Goal: Task Accomplishment & Management: Manage account settings

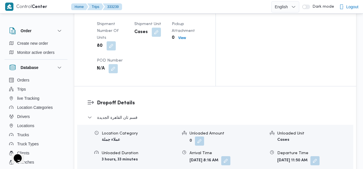
scroll to position [569, 0]
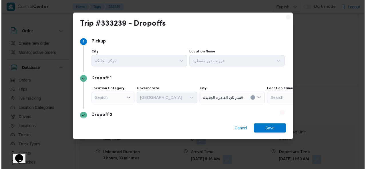
scroll to position [562, 0]
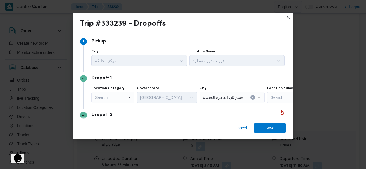
click at [115, 97] on div "Search" at bounding box center [112, 97] width 43 height 11
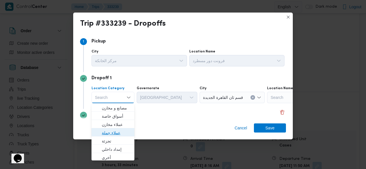
click at [110, 131] on span "عملاء جملة" at bounding box center [116, 133] width 29 height 7
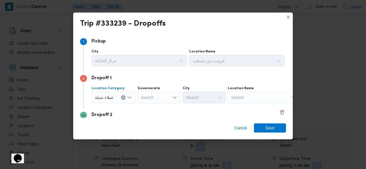
click at [158, 96] on div "Search" at bounding box center [158, 97] width 43 height 11
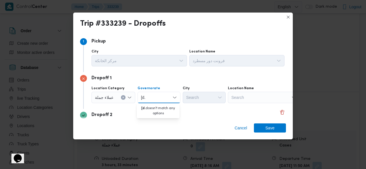
click at [141, 98] on input "[d." at bounding box center [143, 97] width 5 height 7
type input "جي"
click at [141, 107] on icon "button" at bounding box center [142, 108] width 5 height 5
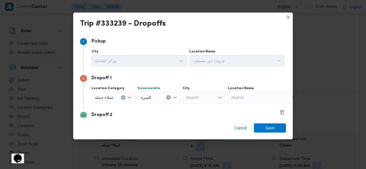
click at [197, 97] on div "Search" at bounding box center [203, 97] width 43 height 11
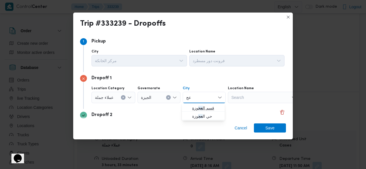
type input "عج"
click at [200, 106] on mark "عج" at bounding box center [200, 108] width 5 height 5
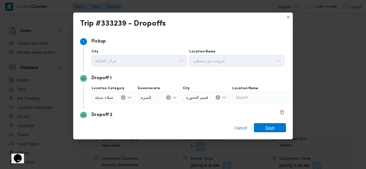
click at [262, 125] on span "Save" at bounding box center [270, 127] width 32 height 9
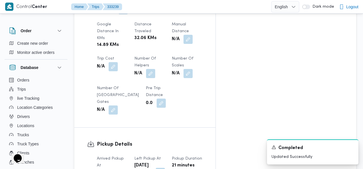
scroll to position [390, 0]
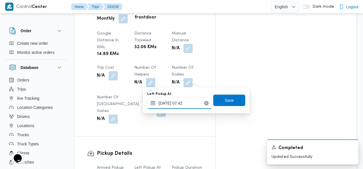
click at [186, 109] on input "25/08/2025 07:42" at bounding box center [179, 103] width 65 height 11
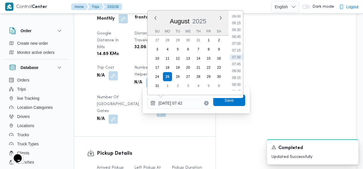
scroll to position [232, 0]
click at [238, 31] on li "09:00" at bounding box center [236, 33] width 13 height 6
type input "25/08/2025 09:00"
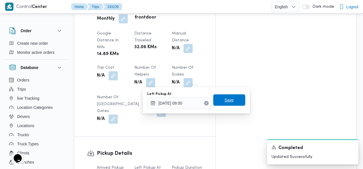
click at [224, 99] on span "Save" at bounding box center [228, 100] width 9 height 7
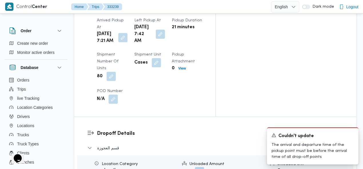
scroll to position [555, 0]
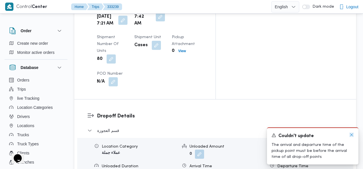
click at [351, 135] on icon "Dismiss toast" at bounding box center [351, 135] width 5 height 5
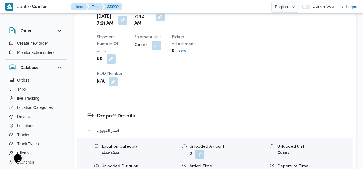
scroll to position [546, 0]
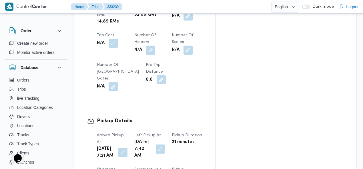
scroll to position [419, 0]
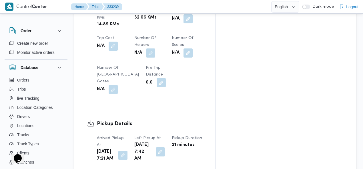
click at [174, 120] on h3 "Pickup Details" at bounding box center [150, 124] width 106 height 8
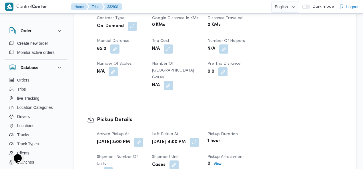
scroll to position [361, 0]
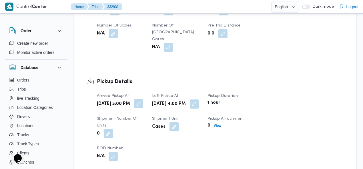
click at [141, 99] on button "button" at bounding box center [138, 103] width 9 height 9
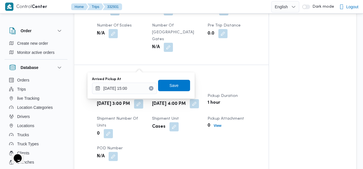
click at [196, 99] on button "button" at bounding box center [194, 103] width 9 height 9
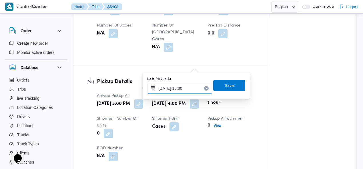
click at [185, 89] on input "21/08/2025 16:00" at bounding box center [179, 88] width 65 height 11
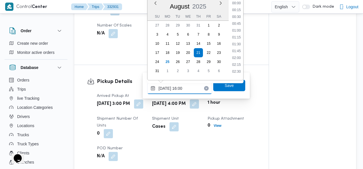
scroll to position [399, 0]
click at [240, 68] on li "17:00" at bounding box center [236, 70] width 13 height 6
type input "21/08/2025 17:00"
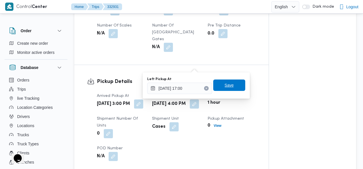
click at [229, 88] on span "Save" at bounding box center [228, 85] width 9 height 7
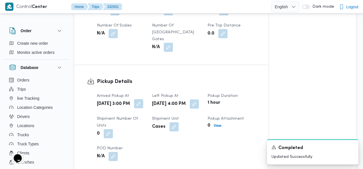
click at [140, 99] on button "button" at bounding box center [138, 103] width 9 height 9
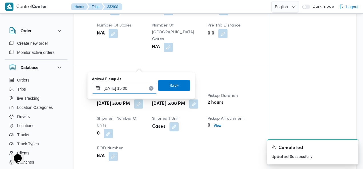
click at [129, 89] on input "21/08/2025 15:00" at bounding box center [124, 88] width 65 height 11
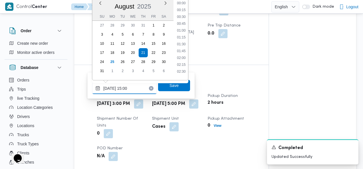
scroll to position [372, 0]
click at [182, 68] on li "16:00" at bounding box center [180, 70] width 13 height 6
type input "21/08/2025 16:00"
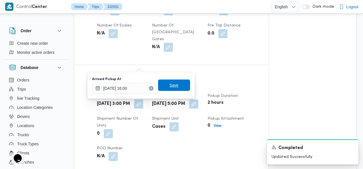
click at [176, 83] on span "Save" at bounding box center [174, 85] width 32 height 11
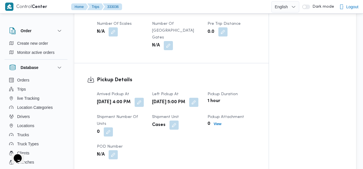
scroll to position [374, 0]
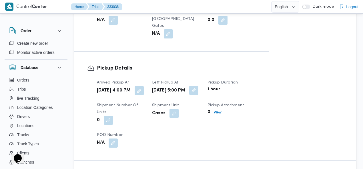
click at [196, 86] on button "button" at bounding box center [193, 90] width 9 height 9
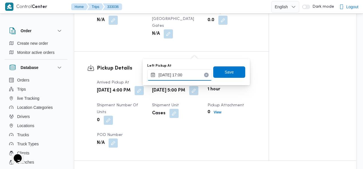
click at [187, 76] on input "21/08/2025 17:00" at bounding box center [179, 74] width 65 height 11
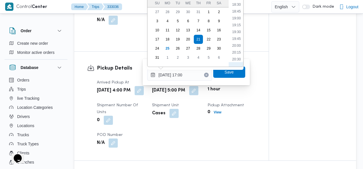
scroll to position [492, 0]
drag, startPoint x: 238, startPoint y: 6, endPoint x: 236, endPoint y: 14, distance: 7.8
click at [238, 6] on li "18:30" at bounding box center [236, 5] width 13 height 6
type input "21/08/2025 18:30"
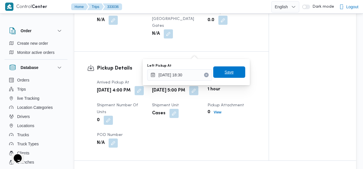
click at [226, 75] on span "Save" at bounding box center [228, 72] width 9 height 7
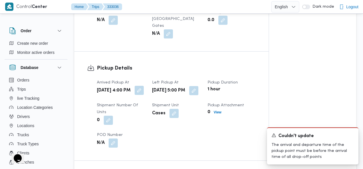
click at [142, 86] on button "button" at bounding box center [139, 90] width 9 height 9
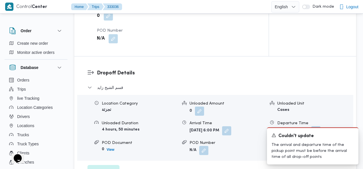
scroll to position [496, 0]
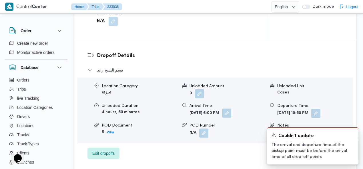
click at [231, 109] on button "button" at bounding box center [226, 113] width 9 height 9
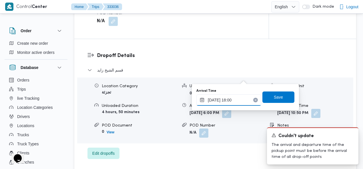
click at [234, 99] on input "21/08/2025 18:00" at bounding box center [228, 100] width 65 height 11
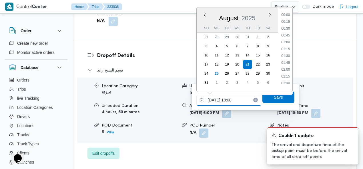
scroll to position [454, 0]
click at [288, 81] on li "19:00" at bounding box center [285, 82] width 13 height 6
type input "21/08/2025 19:00"
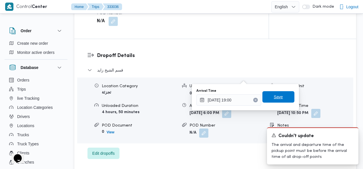
click at [277, 97] on span "Save" at bounding box center [278, 97] width 9 height 7
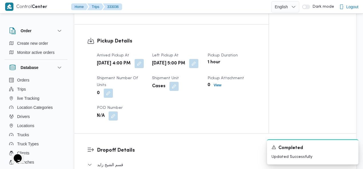
scroll to position [390, 0]
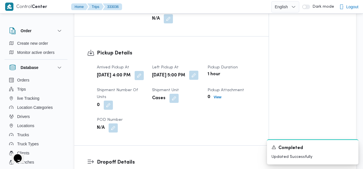
click at [194, 71] on button "button" at bounding box center [193, 75] width 9 height 9
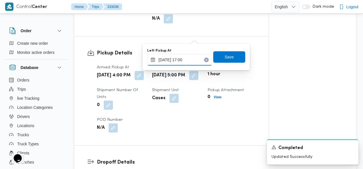
click at [187, 61] on input "21/08/2025 17:00" at bounding box center [179, 59] width 65 height 11
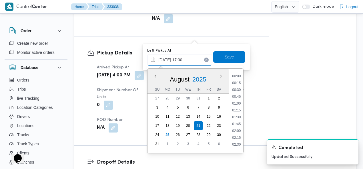
scroll to position [427, 0]
click at [182, 57] on input "21/08/2025 17:00" at bounding box center [179, 59] width 65 height 11
click at [236, 144] on li "18:00" at bounding box center [236, 143] width 13 height 6
type input "21/08/2025 17:00"
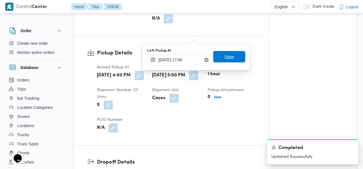
click at [230, 56] on span "Save" at bounding box center [229, 56] width 32 height 11
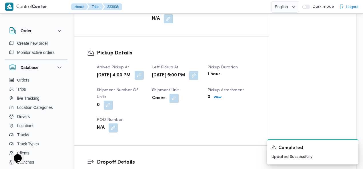
click at [140, 71] on button "button" at bounding box center [139, 75] width 9 height 9
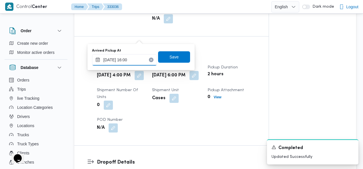
click at [127, 59] on input "21/08/2025 16:00" at bounding box center [124, 59] width 65 height 11
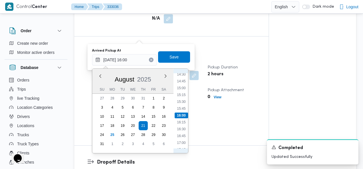
scroll to position [465, 0]
click at [182, 91] on li "17:30" at bounding box center [180, 91] width 13 height 6
type input "21/08/2025 17:30"
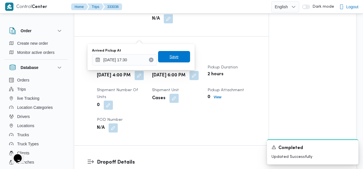
click at [176, 59] on span "Save" at bounding box center [174, 56] width 32 height 11
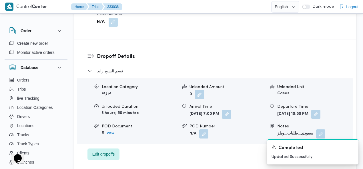
scroll to position [515, 0]
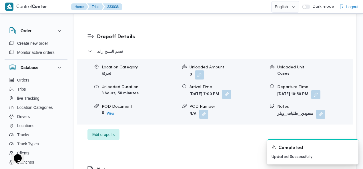
drag, startPoint x: 245, startPoint y: 57, endPoint x: 245, endPoint y: 60, distance: 3.1
click at [231, 90] on button "button" at bounding box center [226, 94] width 9 height 9
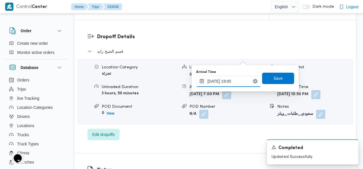
click at [231, 83] on input "21/08/2025 19:00" at bounding box center [228, 81] width 65 height 11
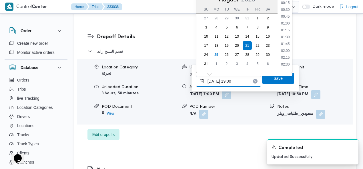
scroll to position [481, 0]
click at [288, 61] on li "20:00" at bounding box center [284, 63] width 13 height 6
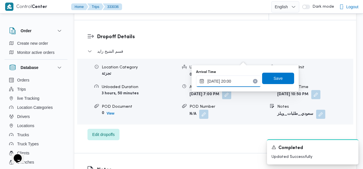
type input "21/08/2025 20:00"
click at [280, 80] on span "Save" at bounding box center [278, 78] width 32 height 11
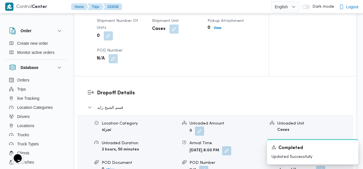
scroll to position [466, 0]
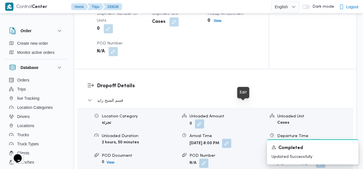
click at [231, 139] on button "button" at bounding box center [226, 143] width 9 height 9
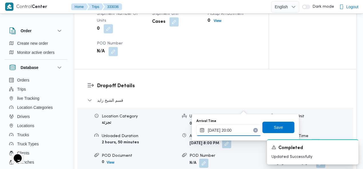
click at [234, 127] on div "21/08/2025 20:00" at bounding box center [228, 130] width 65 height 11
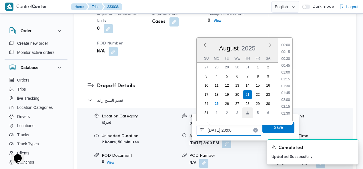
scroll to position [509, 0]
click at [290, 55] on li "19:00" at bounding box center [285, 57] width 13 height 6
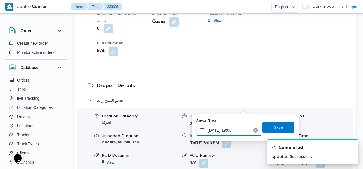
type input "21/08/2025 19:00"
click at [279, 125] on span "Save" at bounding box center [278, 127] width 32 height 11
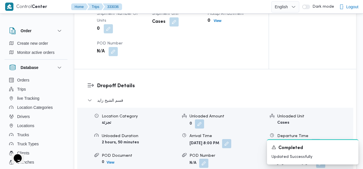
click at [235, 82] on dl "Dropoff Details قسم الشيخ زايد Location Category تجزئة Unloaded Amount 0 Unload…" at bounding box center [220, 135] width 246 height 107
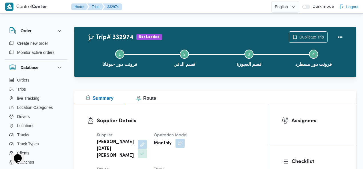
click at [202, 106] on div "Supplier Details Supplier ابراهيم رمضان ابراهيم عثمان ابوباشا Operation Model M…" at bounding box center [171, 172] width 194 height 134
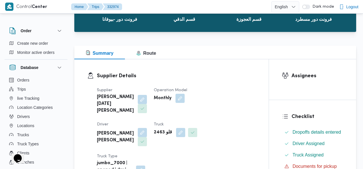
scroll to position [46, 0]
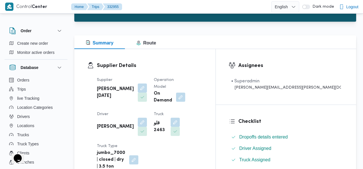
scroll to position [57, 0]
